Goal: Use online tool/utility: Utilize a website feature to perform a specific function

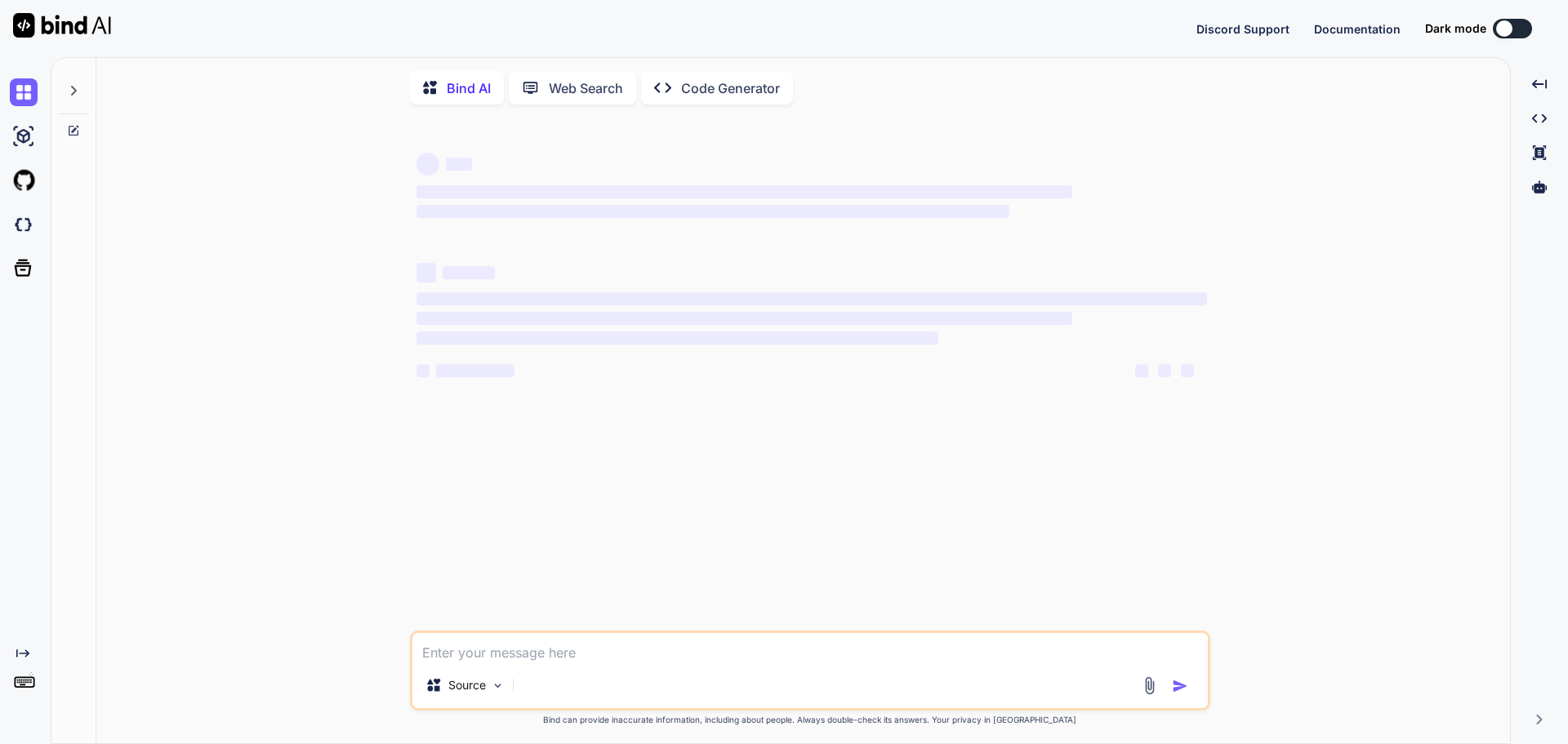
type textarea "x"
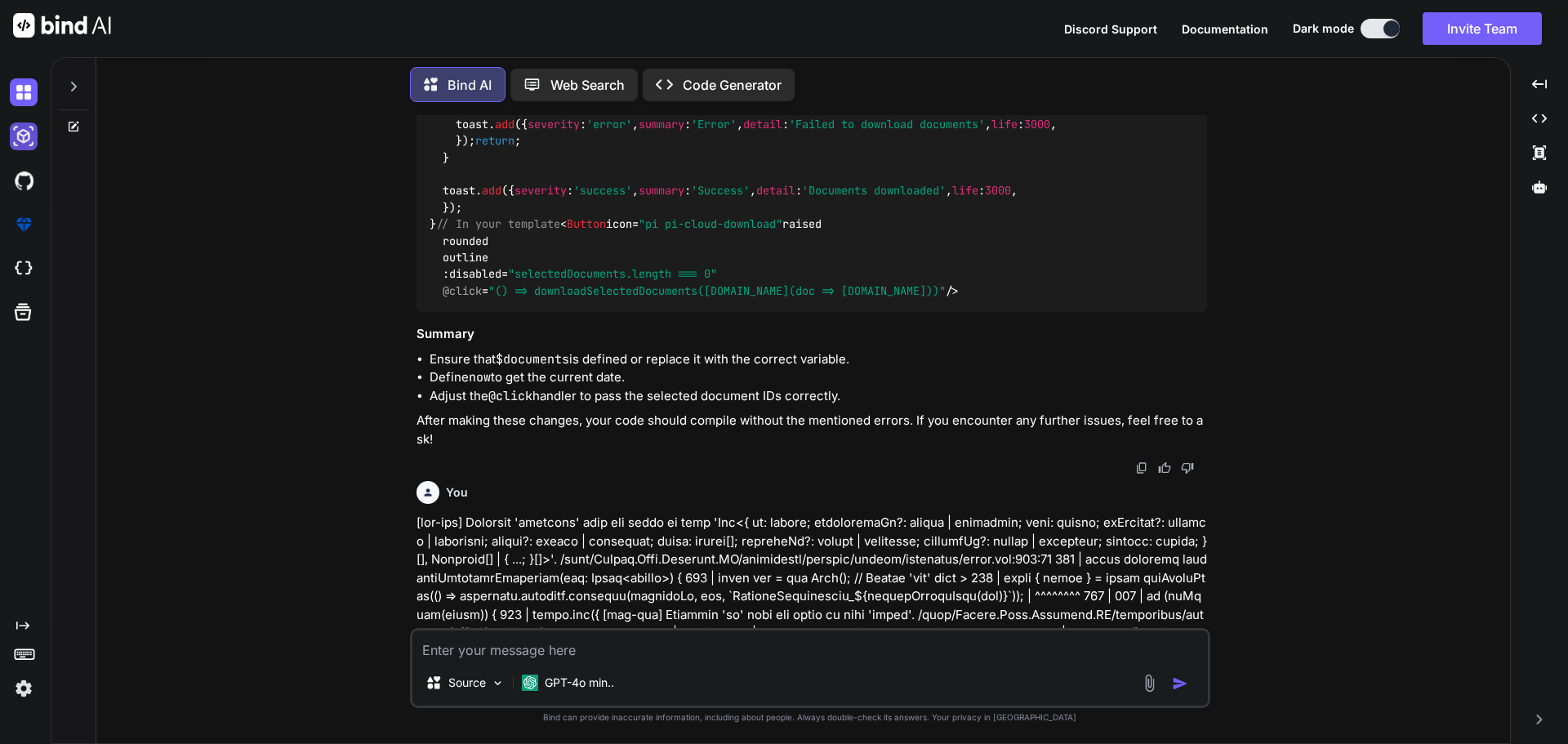
scroll to position [11360, 0]
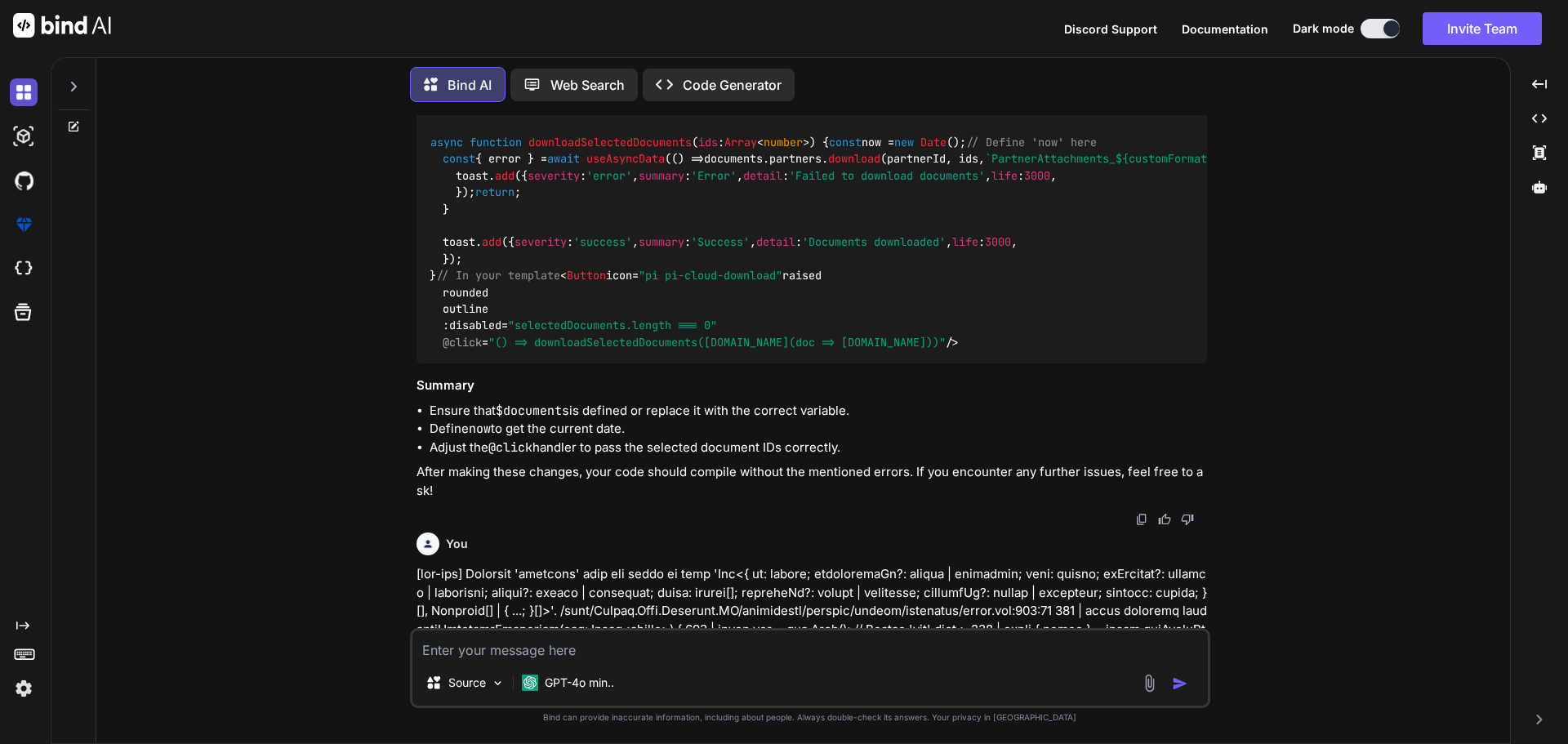
click at [29, 86] on img at bounding box center [23, 92] width 28 height 28
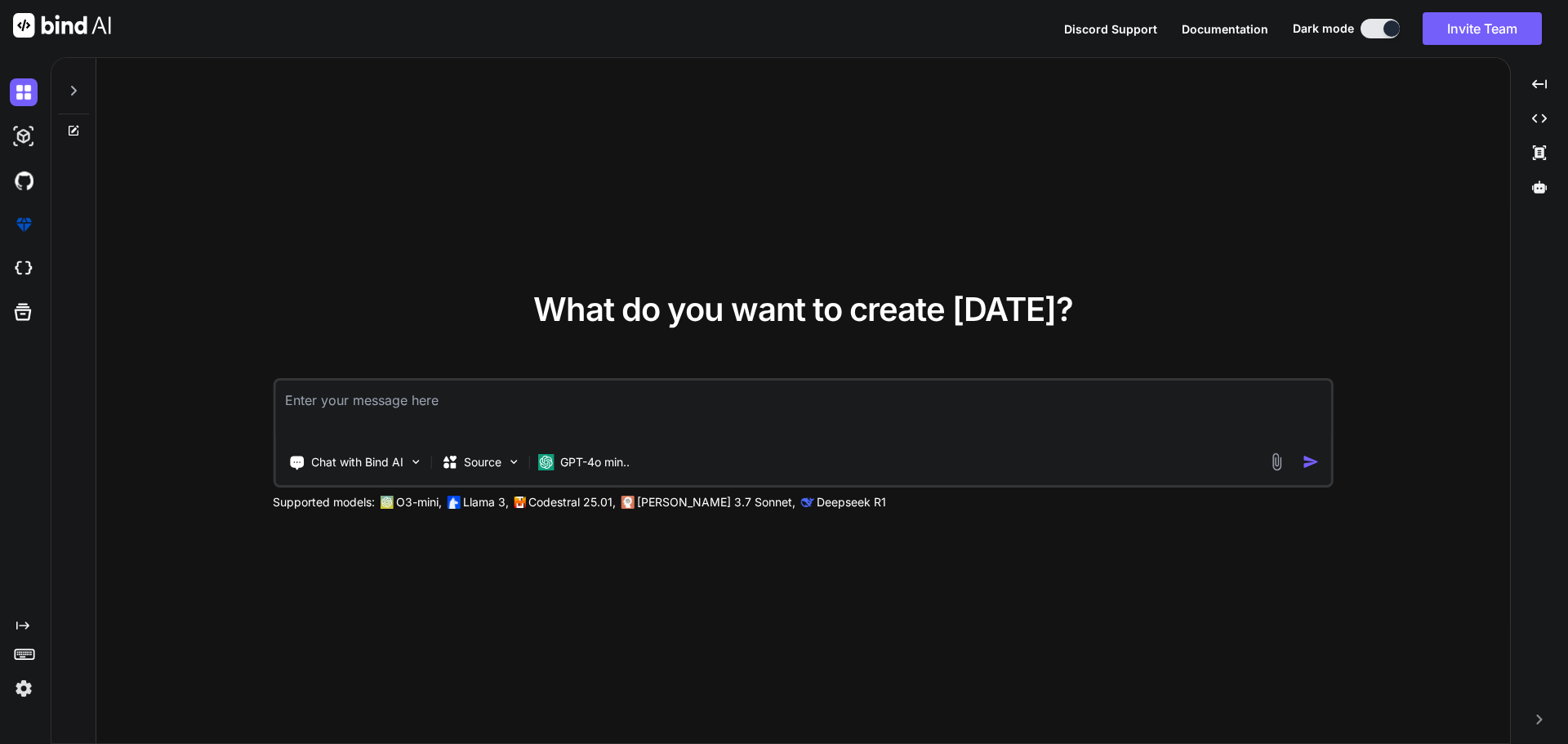
click at [449, 405] on textarea at bounding box center [803, 410] width 1056 height 60
click at [411, 404] on textarea "given this individual partner." at bounding box center [803, 410] width 1056 height 60
click at [463, 399] on textarea "given this individual-partner." at bounding box center [803, 410] width 1056 height 60
paste textarea "<script setup lang="ts"> import { addressOptions, contactMethodOptions } from '…"
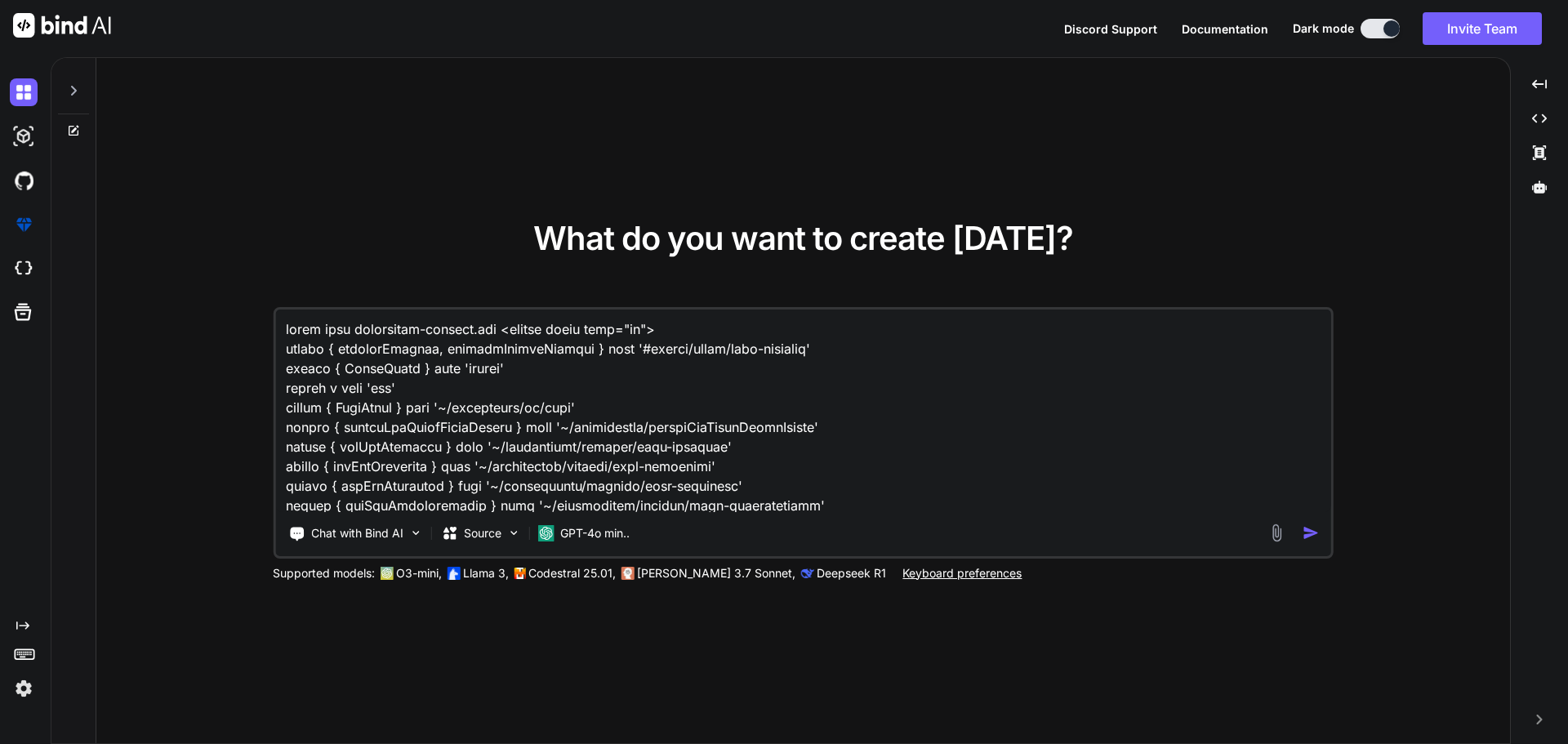
scroll to position [11566, 0]
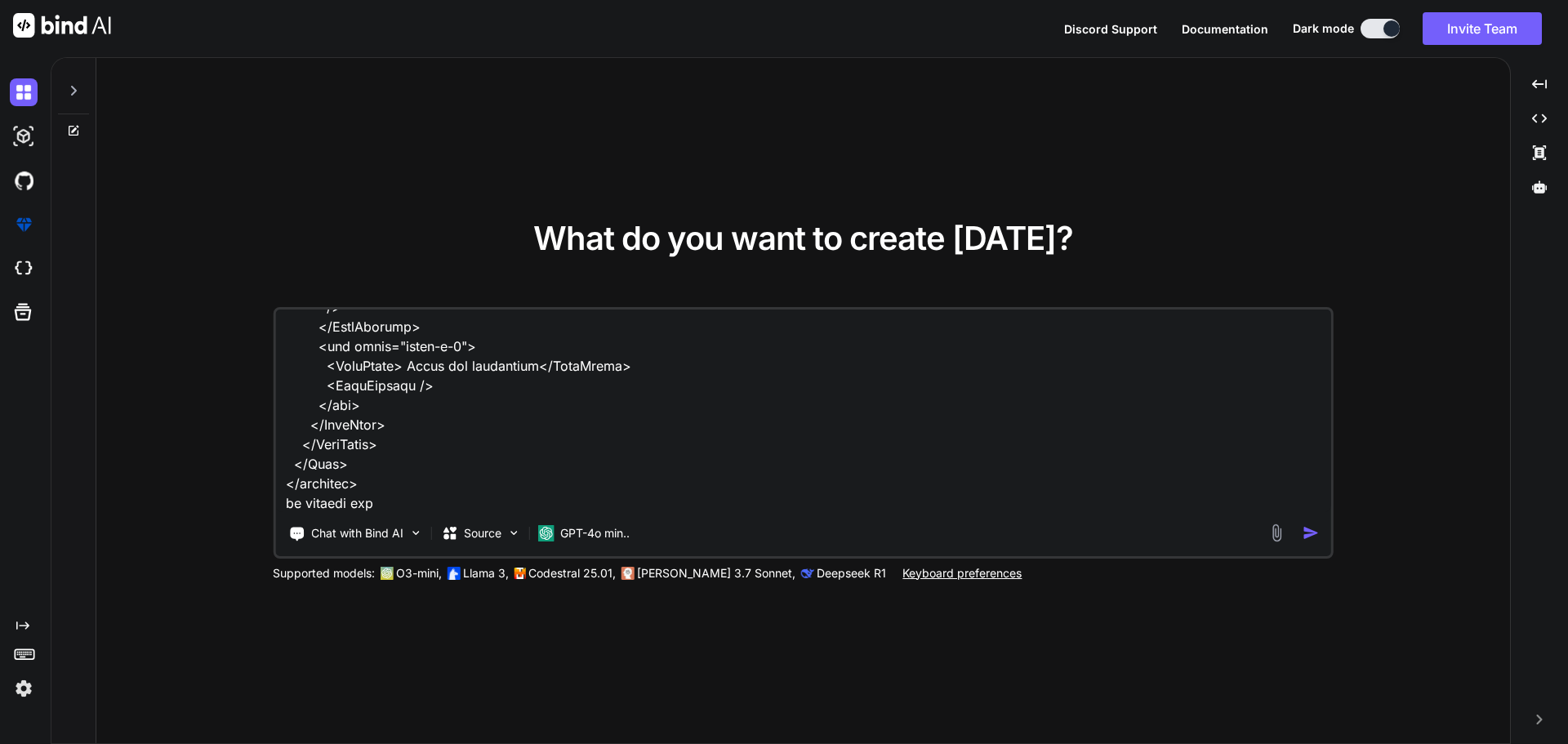
click at [416, 499] on textarea at bounding box center [803, 410] width 1056 height 203
paste textarea "FormField"
click at [449, 503] on textarea at bounding box center [803, 410] width 1056 height 203
paste textarea "setApiFieldErrors"
click at [580, 501] on textarea at bounding box center [803, 410] width 1056 height 203
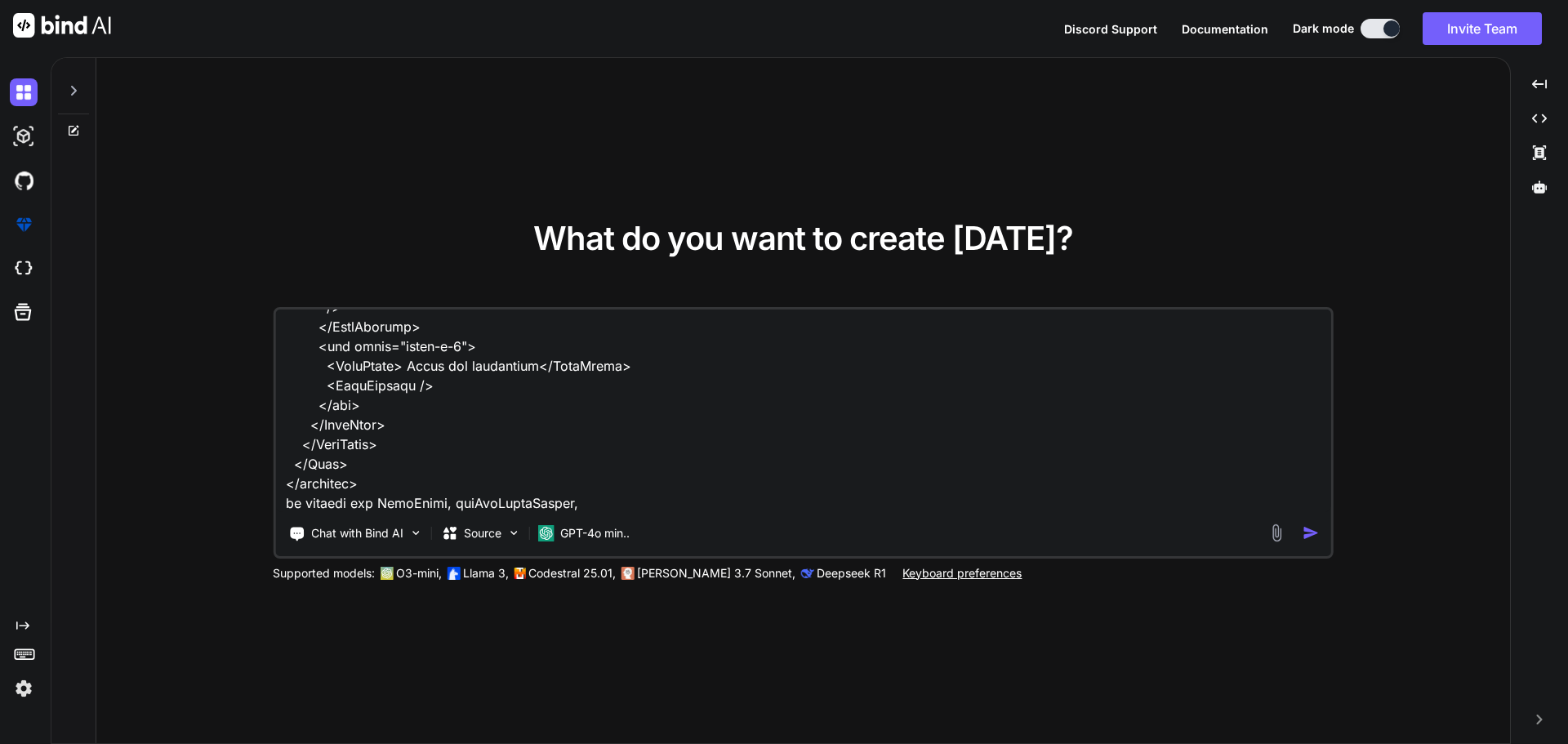
paste textarea "validationSchema"
click at [435, 501] on textarea at bounding box center [803, 410] width 1056 height 203
paste textarea "Fieldset"
click at [487, 508] on textarea at bounding box center [803, 410] width 1056 height 203
paste textarea "FormItem"
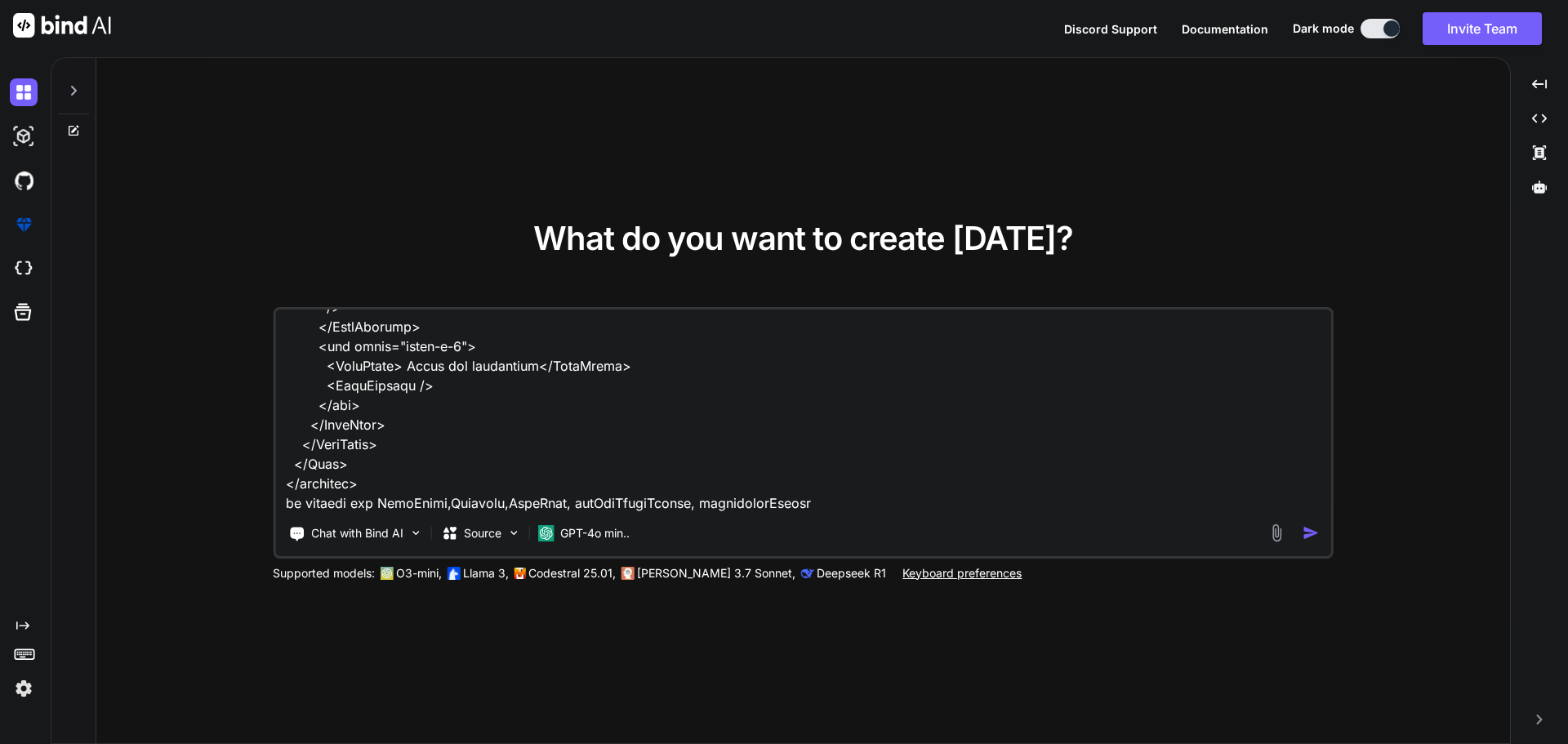
drag, startPoint x: 550, startPoint y: 502, endPoint x: 574, endPoint y: 502, distance: 24.0
click at [550, 502] on textarea at bounding box center [803, 410] width 1056 height 203
paste textarea "FormFloatLabel"
click at [896, 506] on textarea at bounding box center [803, 410] width 1056 height 203
drag, startPoint x: 1273, startPoint y: 504, endPoint x: 1262, endPoint y: 505, distance: 11.0
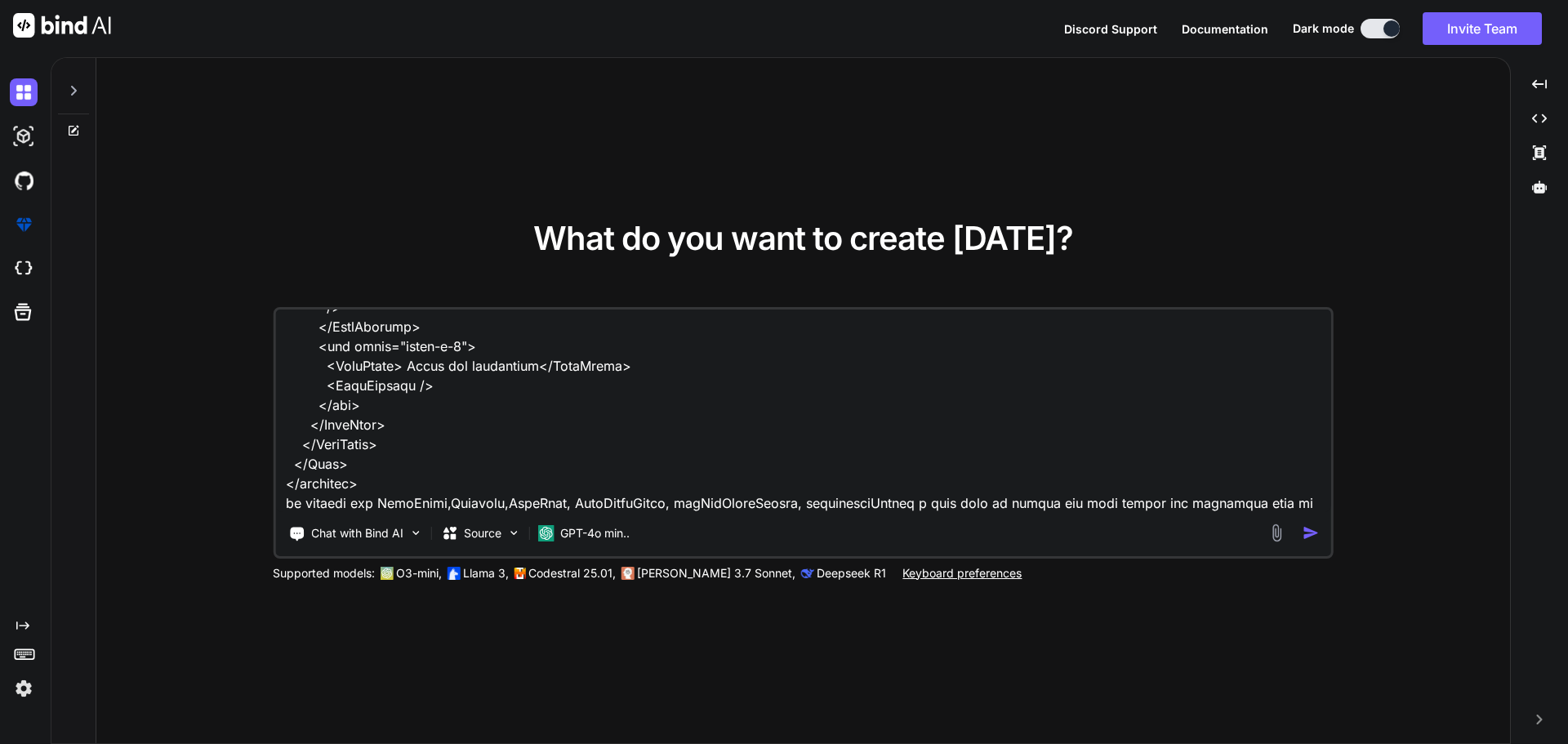
click at [1273, 504] on textarea at bounding box center [803, 410] width 1056 height 203
click at [1238, 501] on textarea at bounding box center [803, 410] width 1056 height 203
click at [1277, 504] on textarea at bounding box center [803, 410] width 1056 height 203
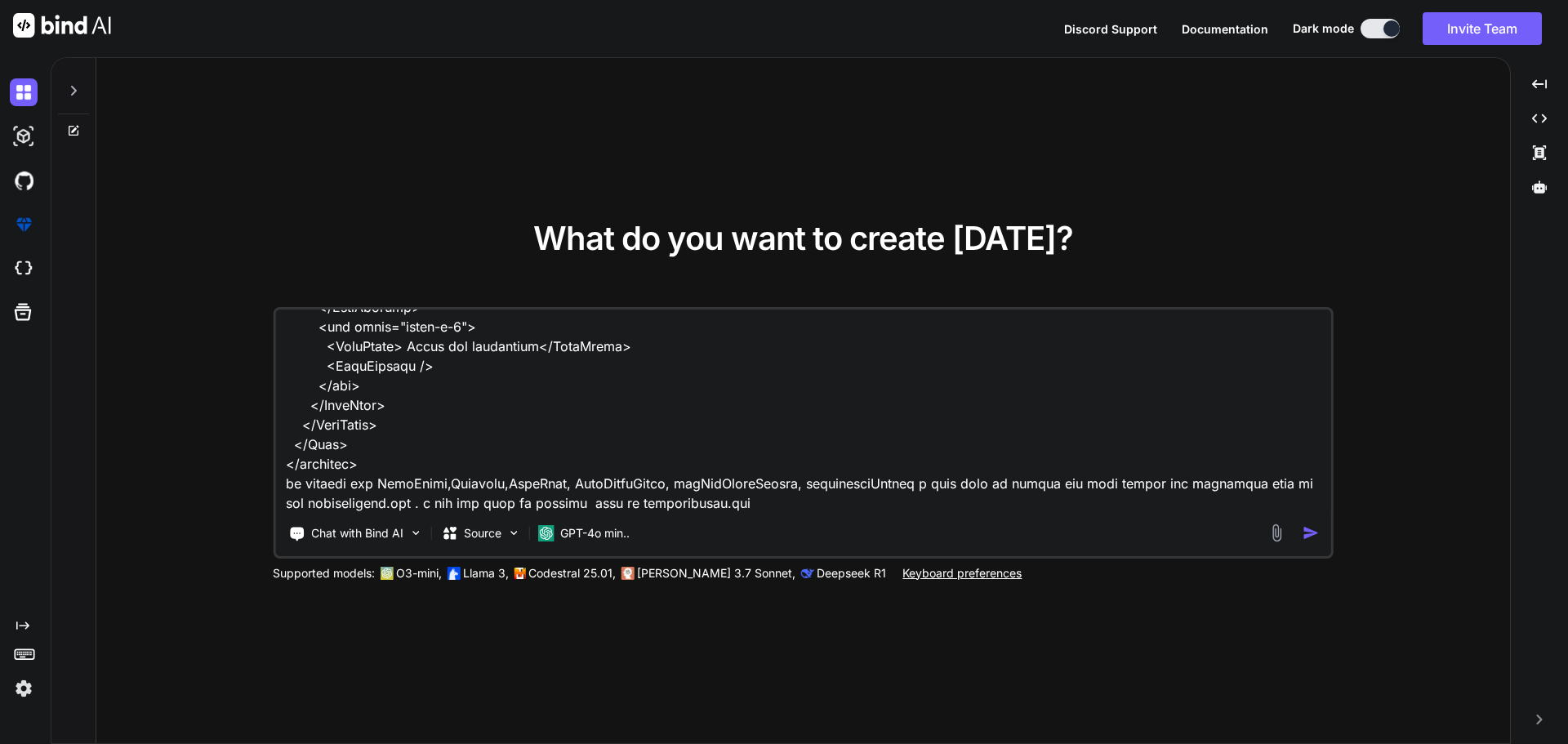
click at [727, 492] on textarea at bounding box center [803, 410] width 1056 height 203
click at [730, 499] on textarea at bounding box center [803, 410] width 1056 height 203
paste textarea "//C:\nova\Osiris.Nova.Internal.UI\components\partner\shared\notifications\notif…"
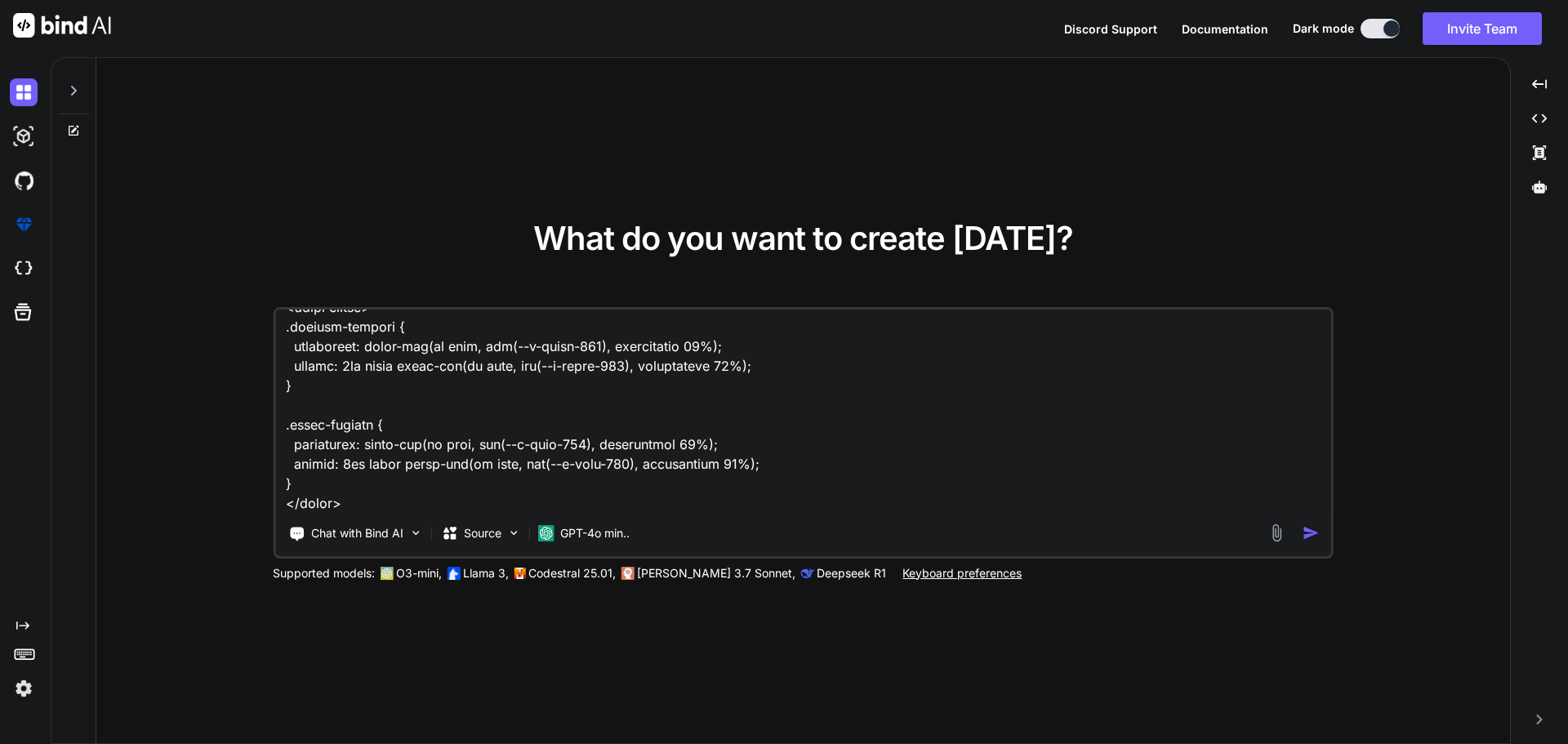
type textarea "given this individual-partner.vue <script setup lang="ts"> import { addressOpti…"
click at [1311, 533] on img "button" at bounding box center [1311, 534] width 17 height 17
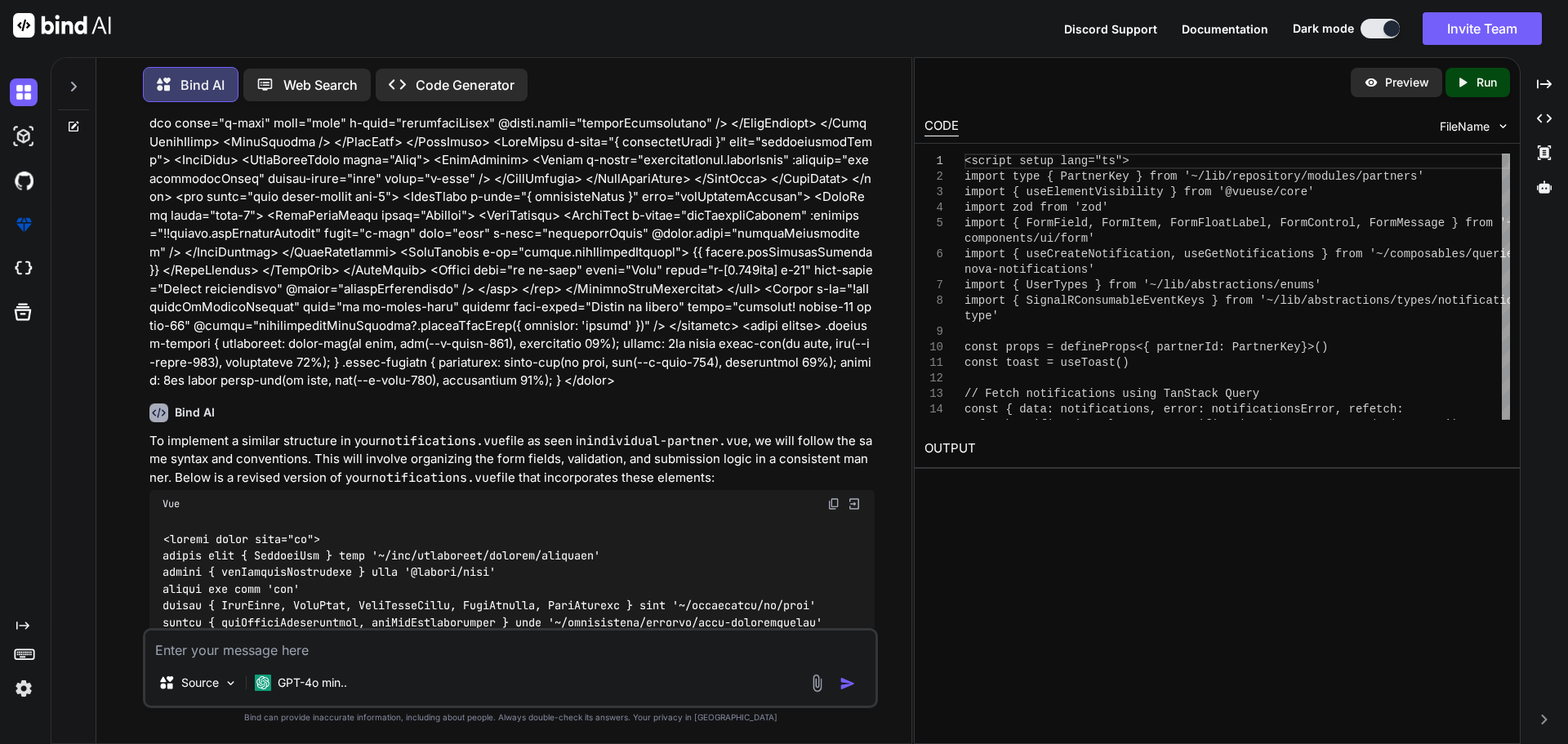
scroll to position [2695, 0]
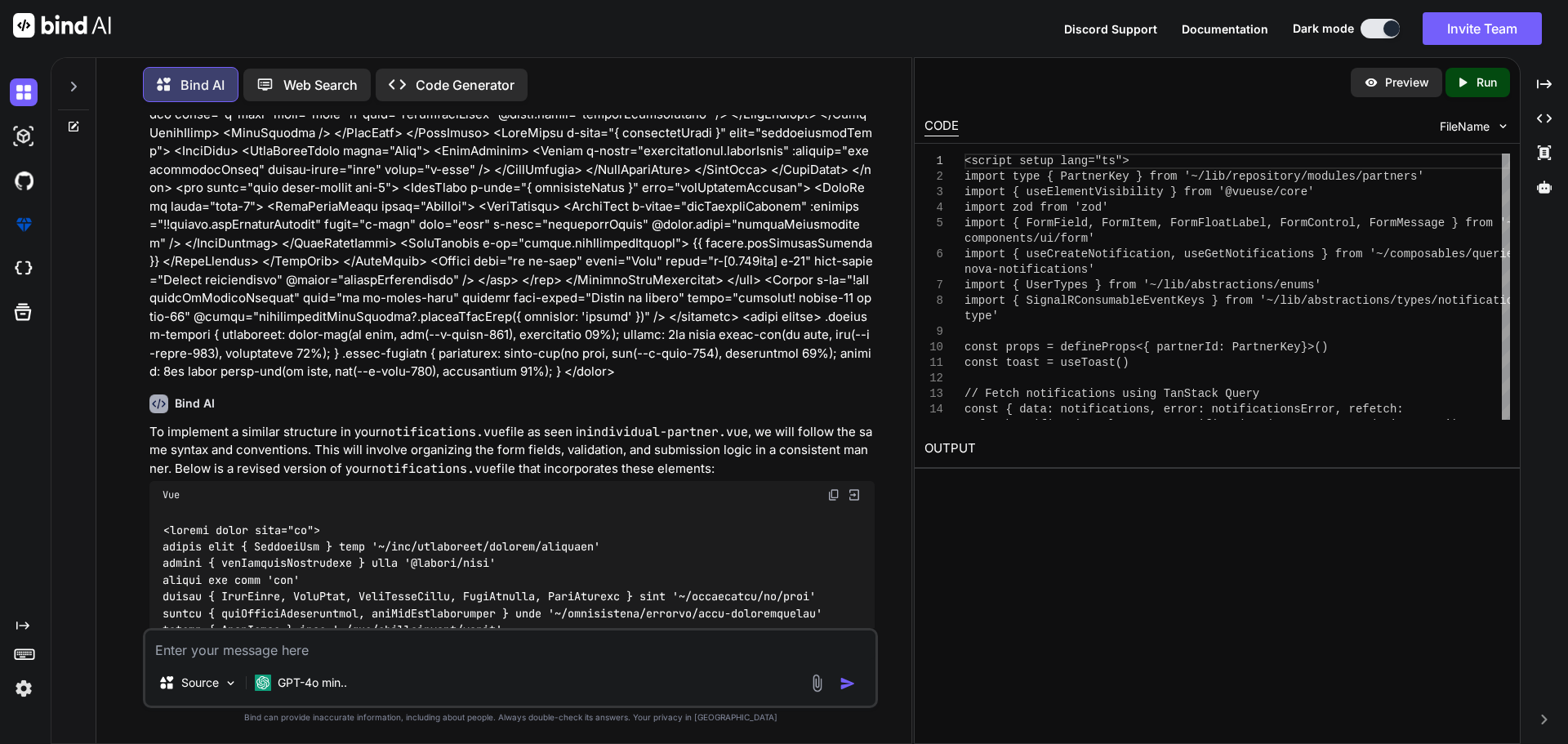
click at [832, 488] on img at bounding box center [833, 494] width 13 height 13
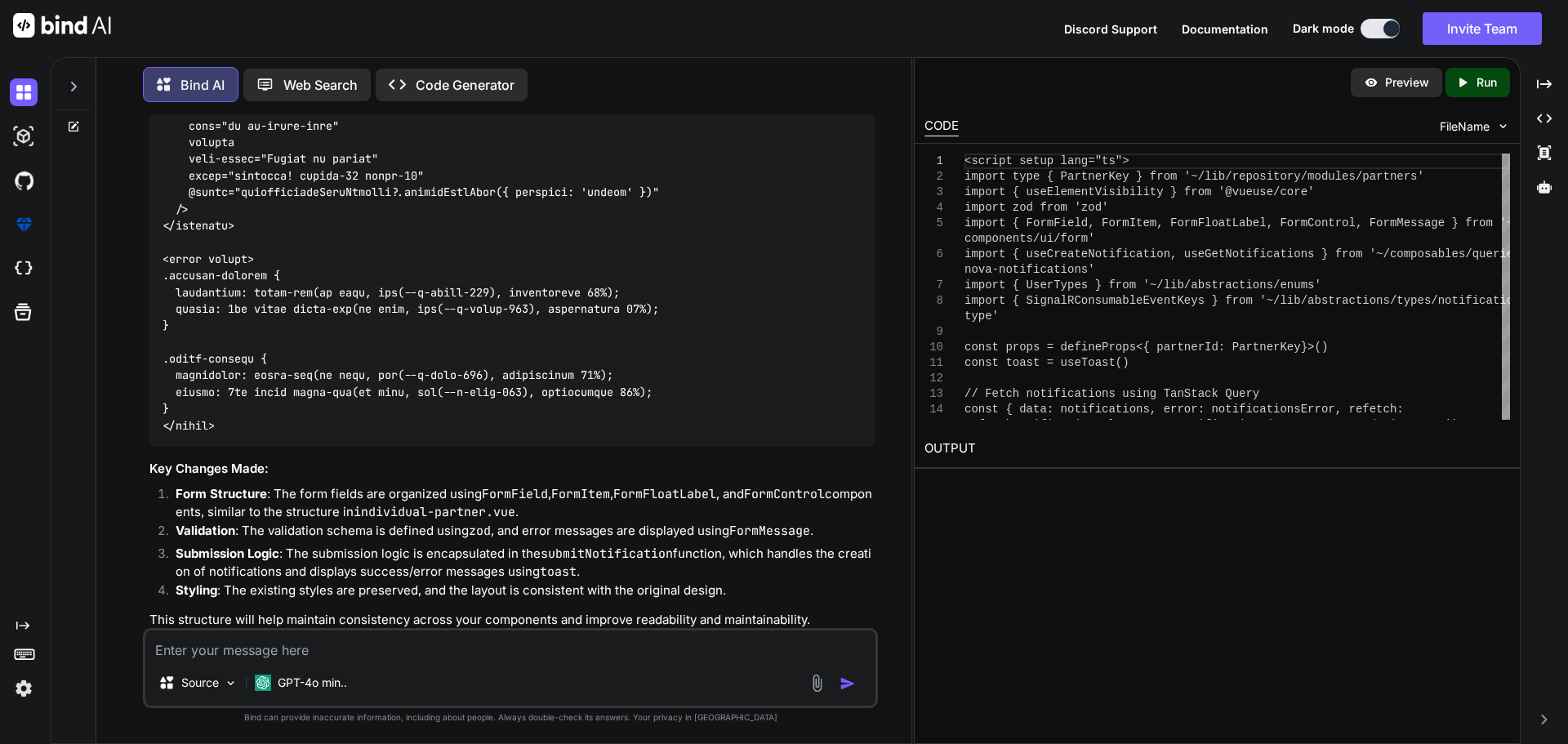
scroll to position [6383, 0]
